Goal: Find specific page/section: Find specific page/section

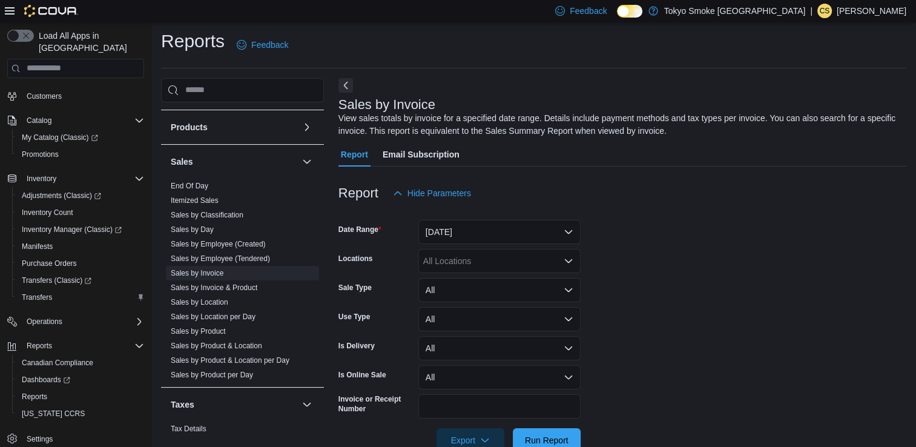
scroll to position [32, 0]
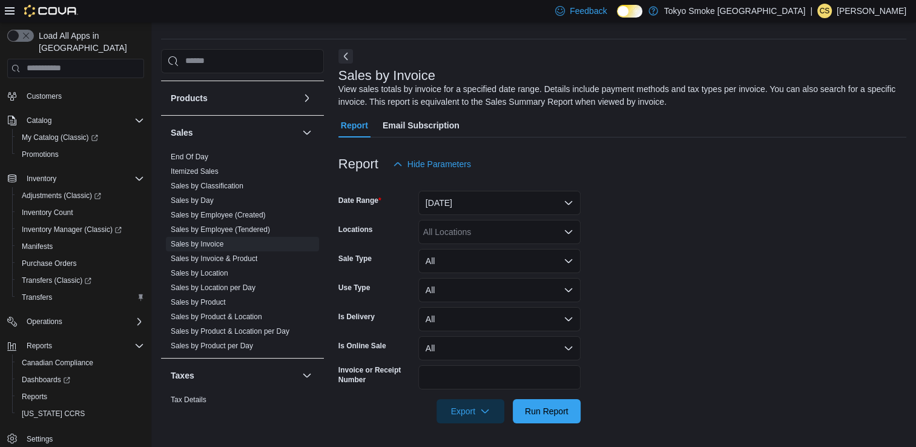
click at [10, 7] on icon at bounding box center [10, 11] width 10 height 10
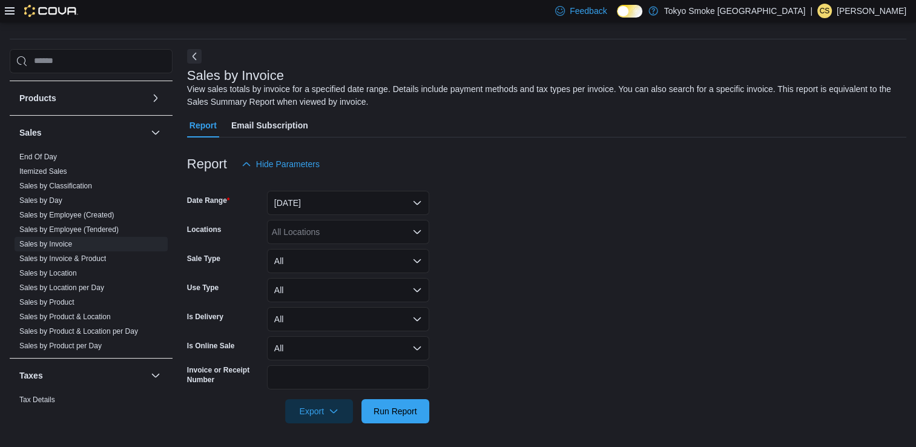
click at [3, 12] on div "Feedback Dark Mode Tokyo Smoke [GEOGRAPHIC_DATA] | CS [PERSON_NAME]" at bounding box center [458, 11] width 916 height 22
click at [7, 11] on icon at bounding box center [10, 11] width 10 height 10
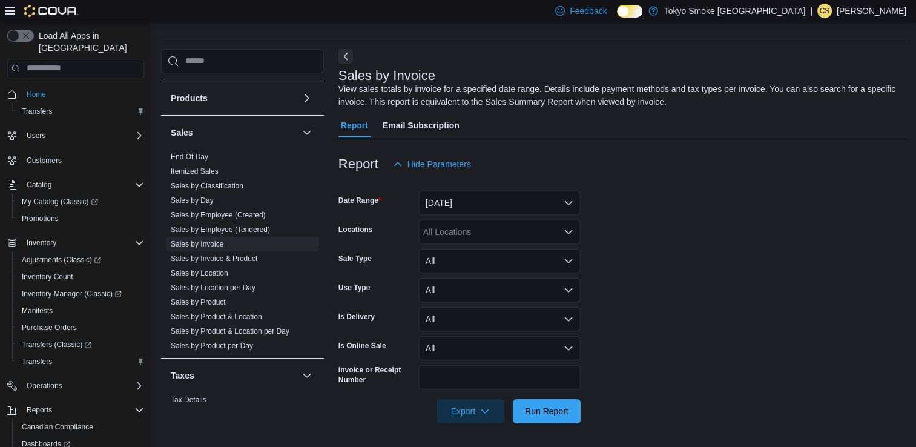
click at [71, 87] on span "Home" at bounding box center [83, 94] width 122 height 15
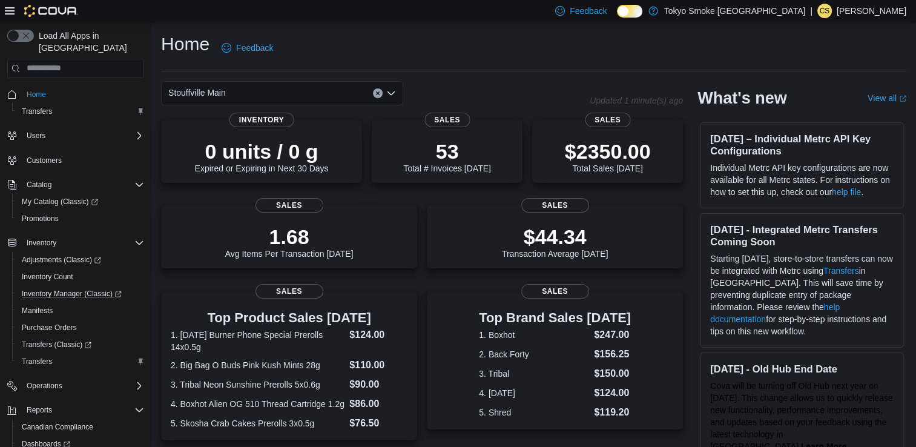
scroll to position [64, 0]
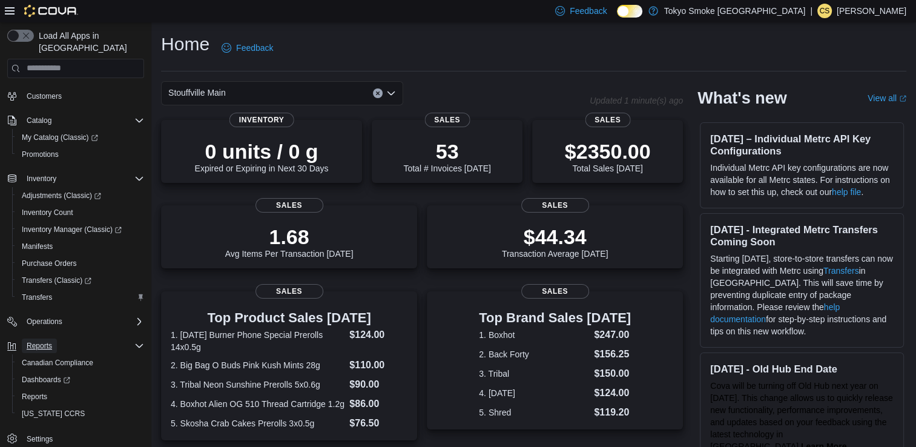
click at [41, 341] on span "Reports" at bounding box center [39, 346] width 25 height 10
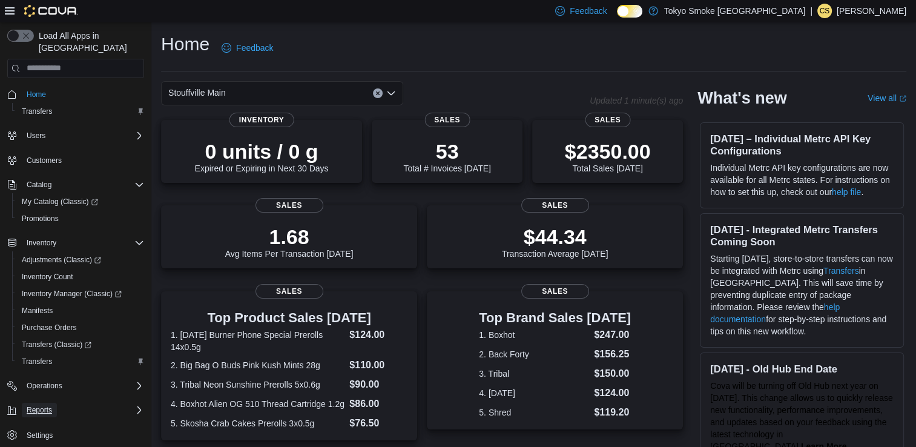
click at [40, 405] on span "Reports" at bounding box center [39, 410] width 25 height 10
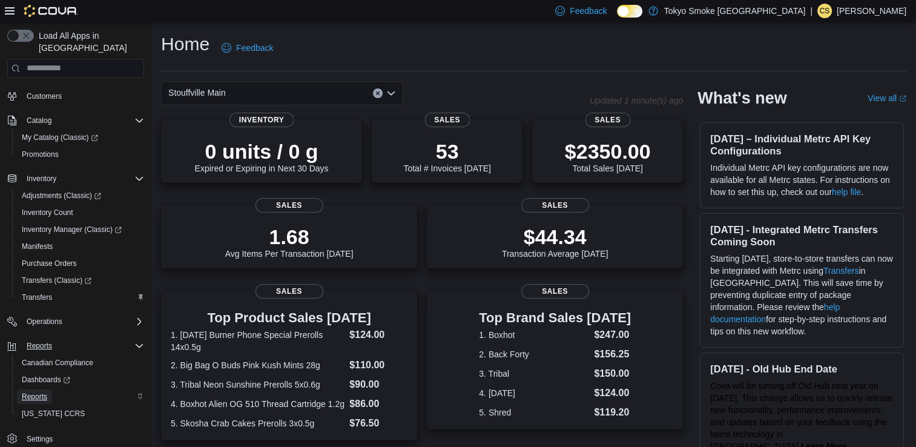
click at [45, 392] on span "Reports" at bounding box center [34, 397] width 25 height 10
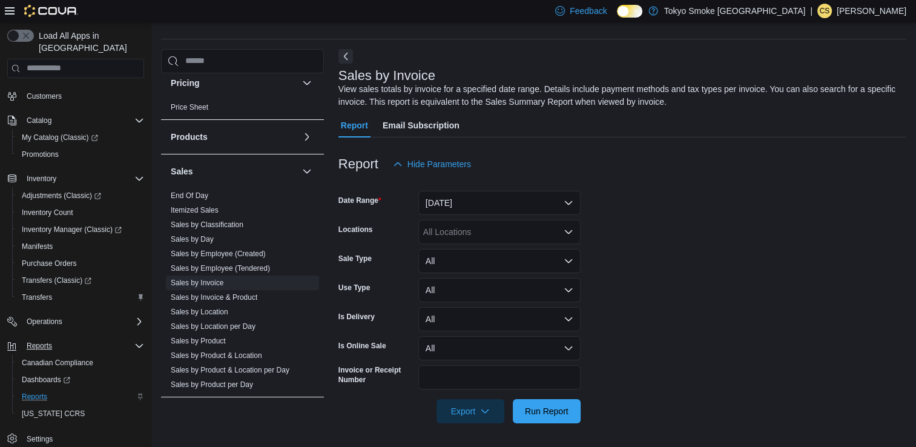
scroll to position [711, 0]
click at [220, 281] on link "Sales by Invoice" at bounding box center [197, 281] width 53 height 8
